Goal: Task Accomplishment & Management: Manage account settings

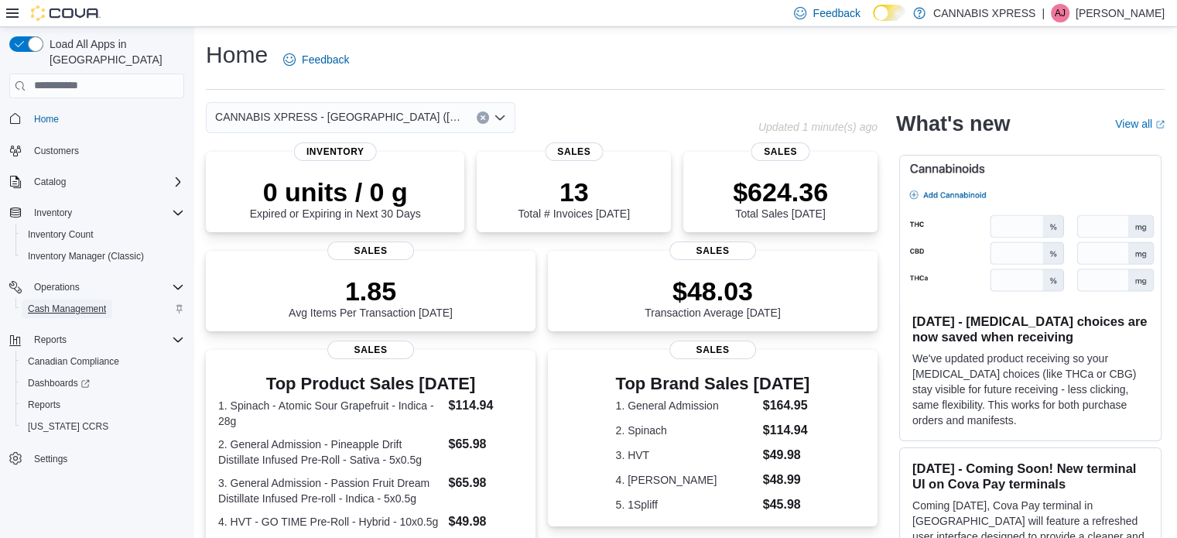
click at [71, 303] on span "Cash Management" at bounding box center [67, 309] width 78 height 12
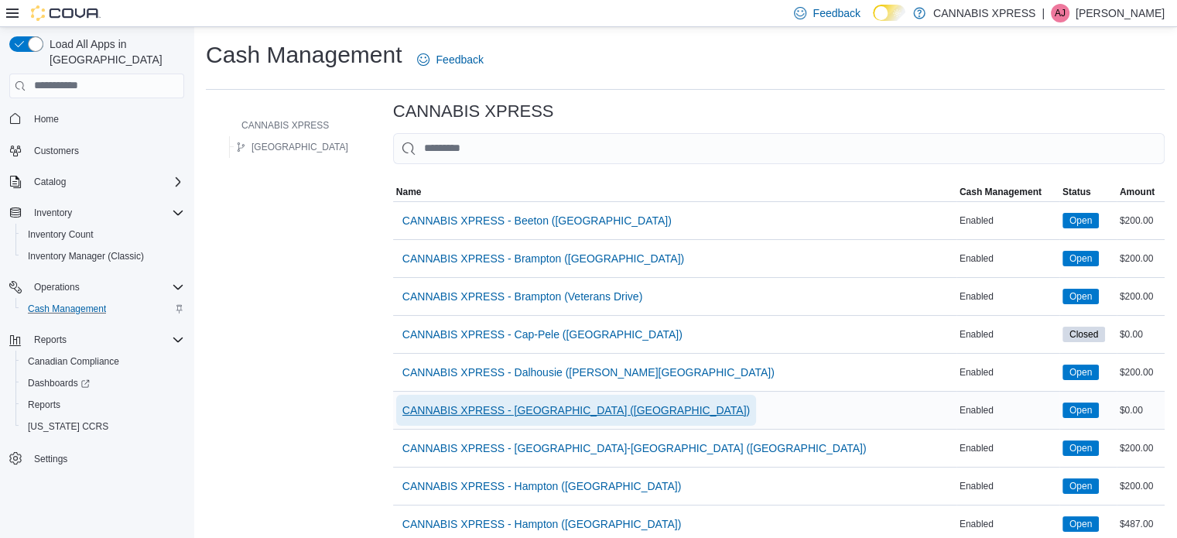
click at [444, 408] on span "CANNABIS XPRESS - [GEOGRAPHIC_DATA] ([GEOGRAPHIC_DATA])" at bounding box center [575, 409] width 347 height 15
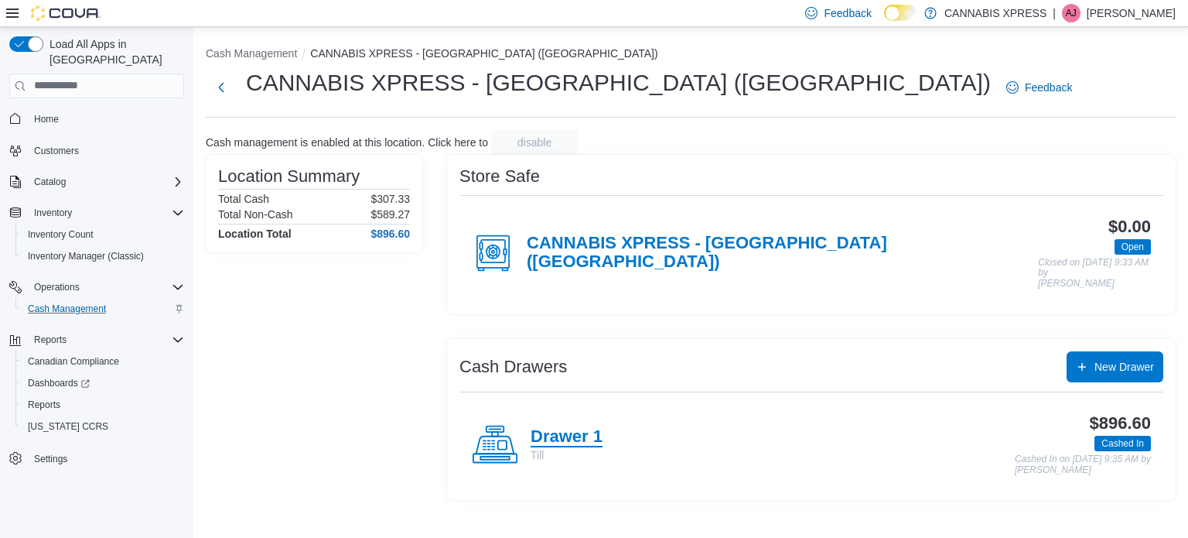
click at [587, 427] on h4 "Drawer 1" at bounding box center [567, 437] width 72 height 20
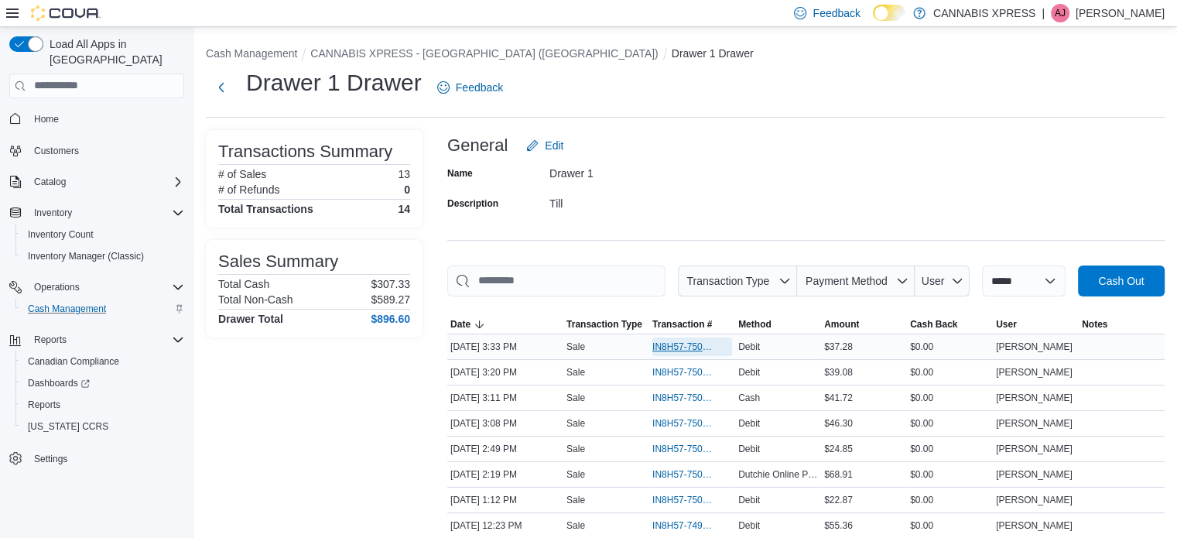
click at [676, 343] on span "IN8H57-750191" at bounding box center [684, 346] width 64 height 12
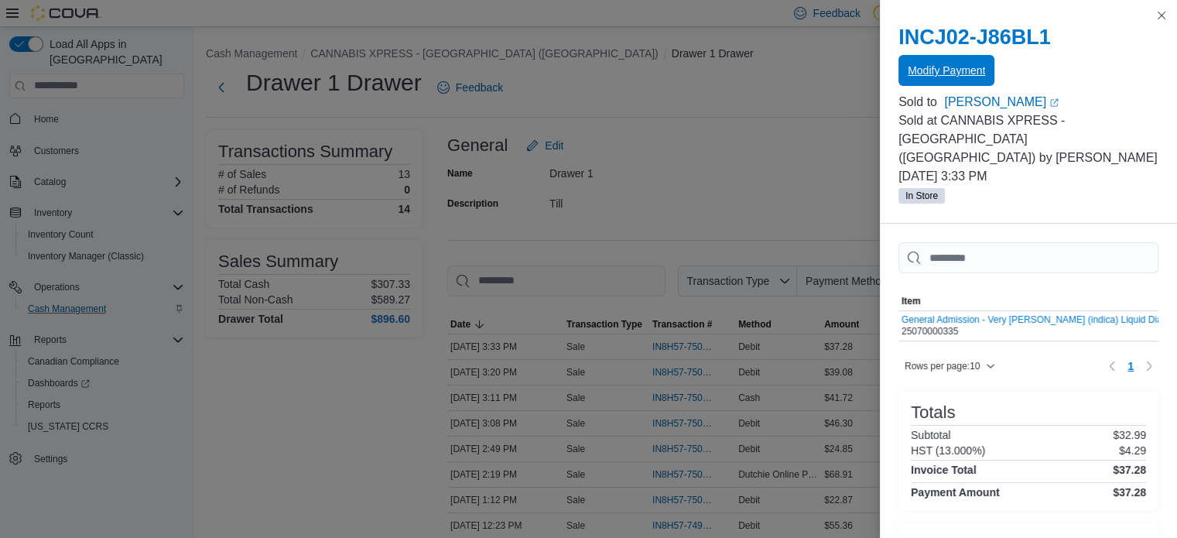
click at [969, 70] on span "Modify Payment" at bounding box center [946, 70] width 77 height 15
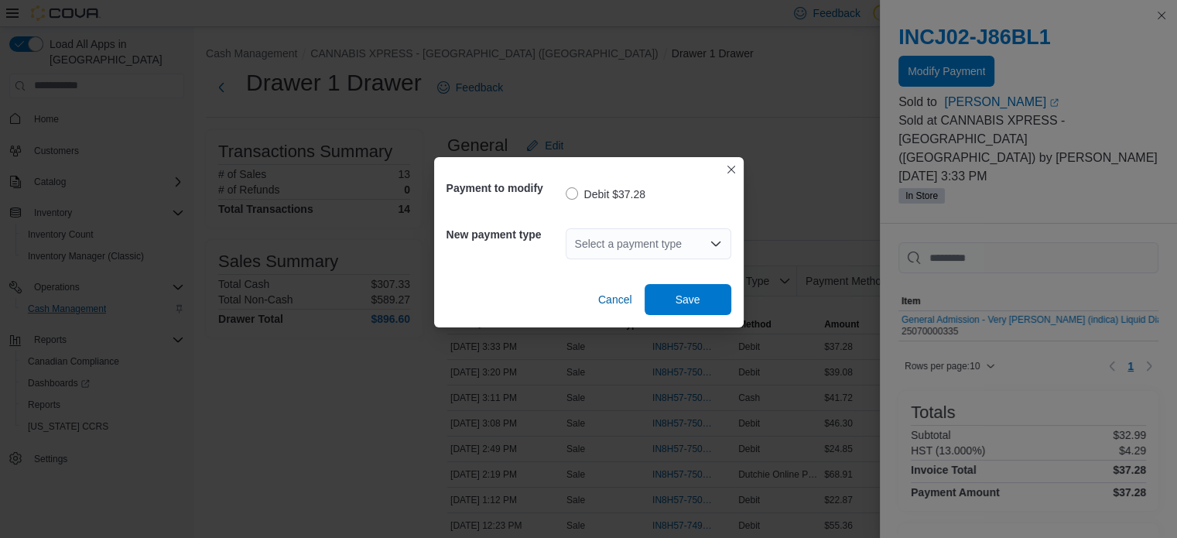
click at [689, 248] on div "Select a payment type" at bounding box center [649, 243] width 166 height 31
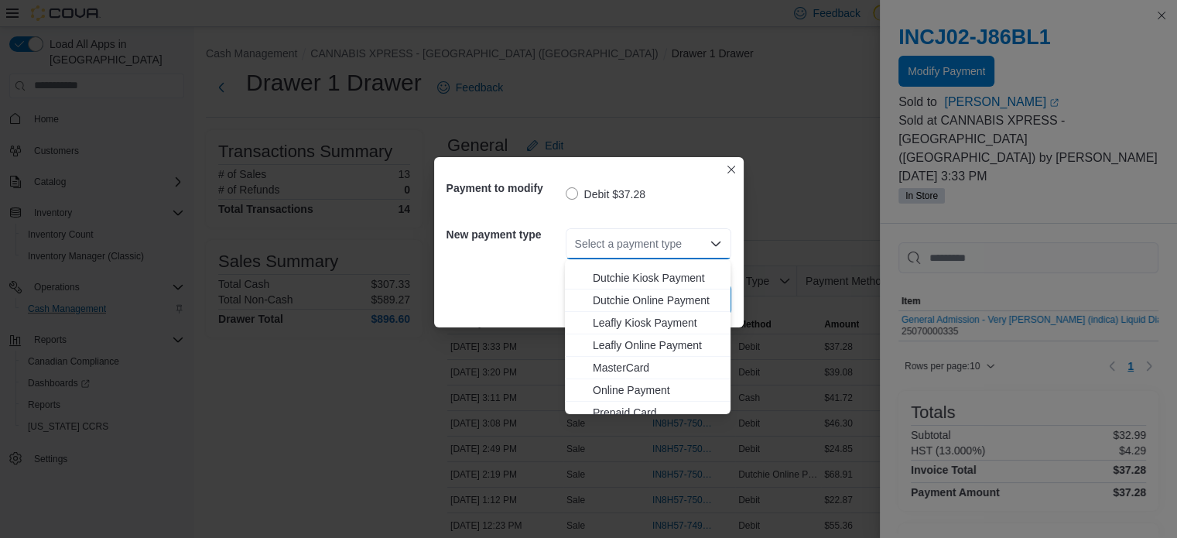
scroll to position [155, 0]
click at [621, 321] on span "MasterCard" at bounding box center [657, 317] width 128 height 15
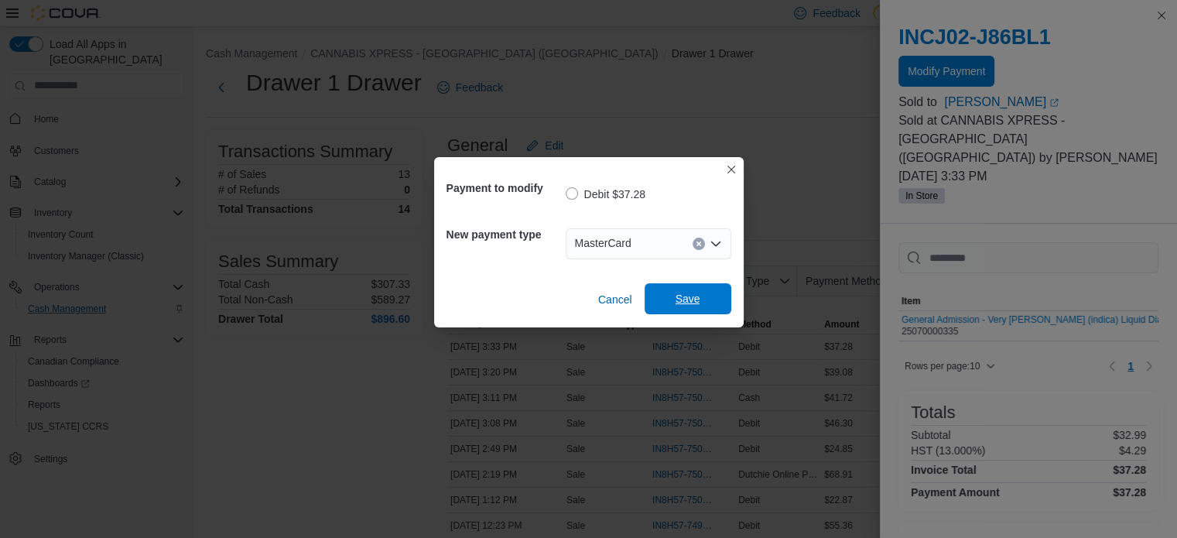
click at [703, 308] on span "Save" at bounding box center [688, 298] width 68 height 31
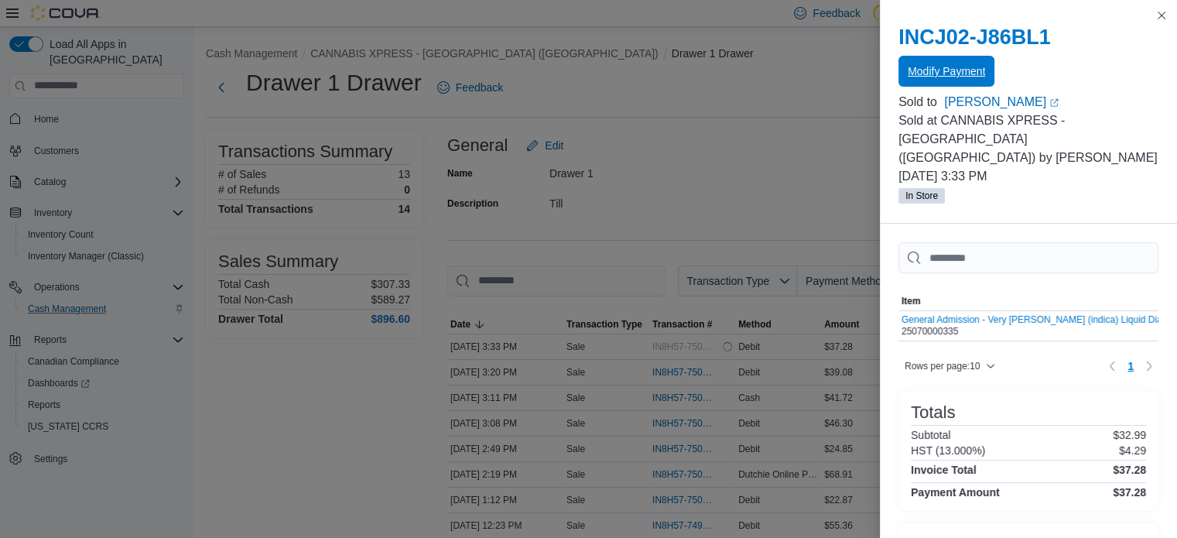
scroll to position [0, 0]
click at [1162, 13] on button "Close this dialog" at bounding box center [1161, 15] width 19 height 19
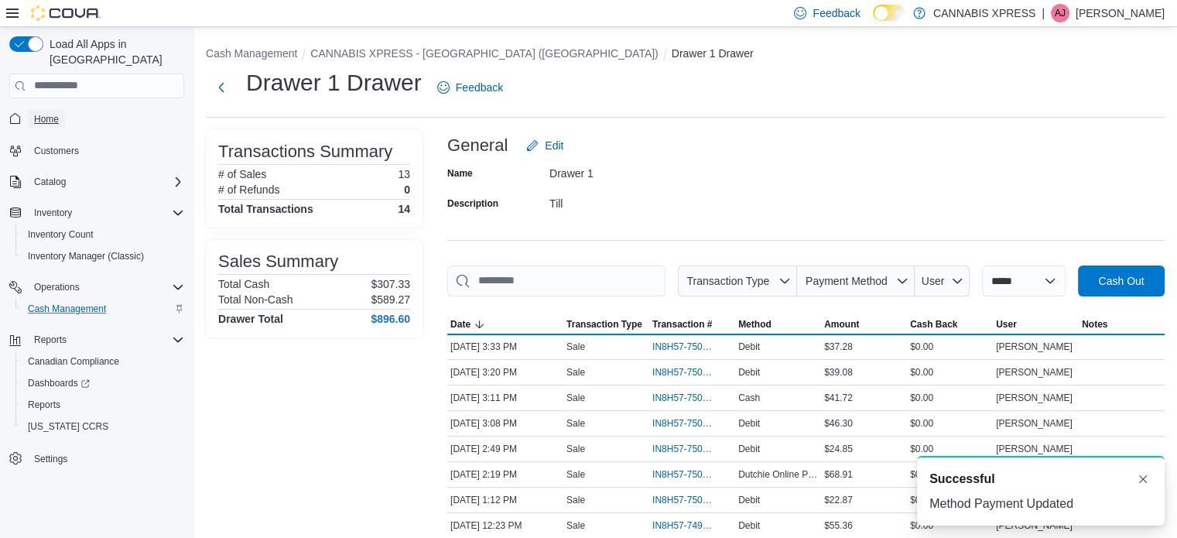
click at [58, 113] on span "Home" at bounding box center [46, 119] width 25 height 12
